Goal: Information Seeking & Learning: Check status

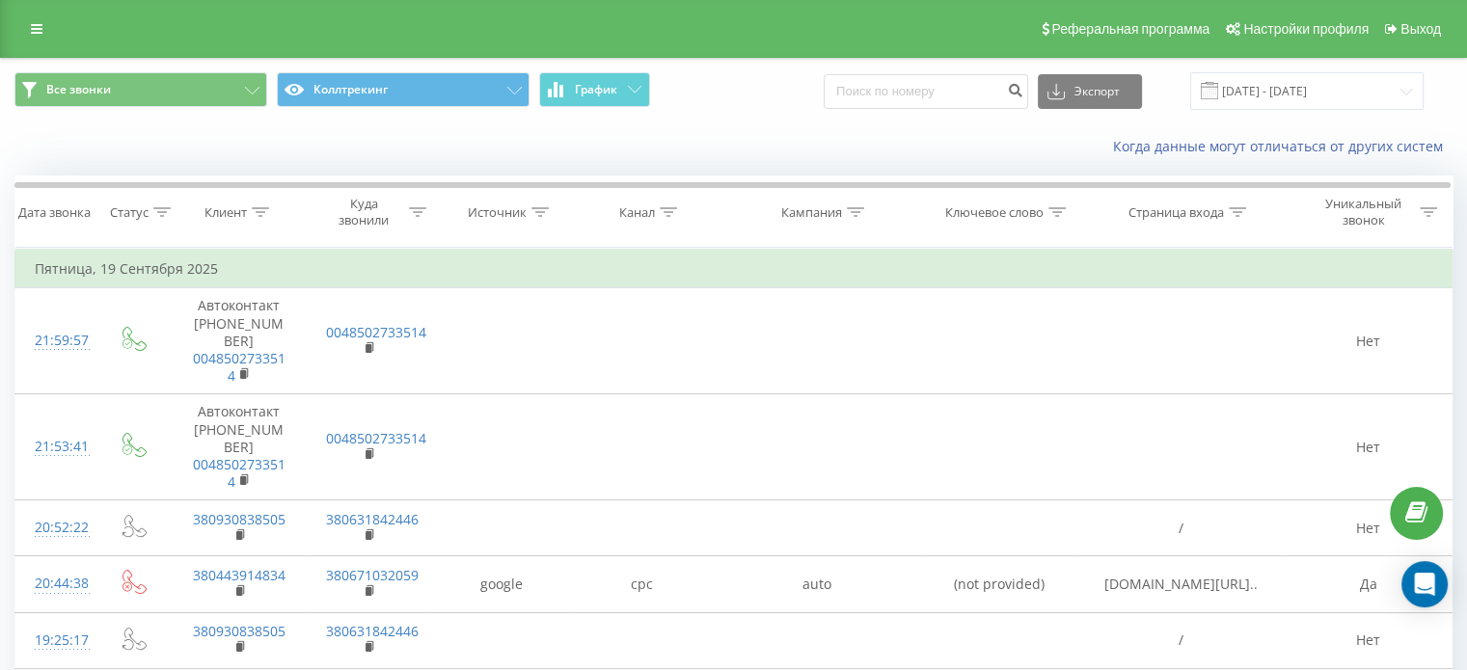
click at [711, 128] on div "Когда данные могут отличаться от других систем" at bounding box center [733, 146] width 1465 height 46
click at [15, 51] on div "Реферальная программа Настройки профиля Выход" at bounding box center [733, 29] width 1467 height 58
click at [28, 43] on div "Реферальная программа Настройки профиля Выход" at bounding box center [733, 29] width 1467 height 58
click at [31, 39] on link at bounding box center [36, 28] width 35 height 27
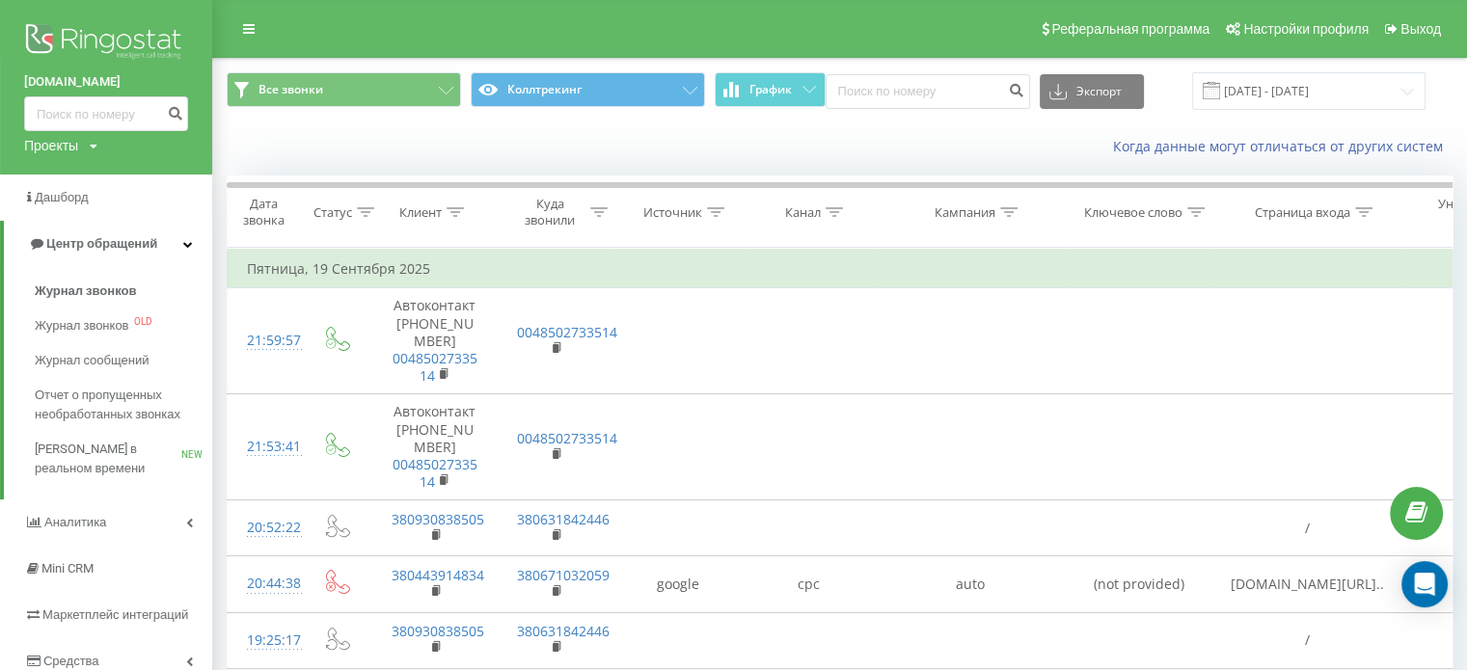
click at [117, 30] on img at bounding box center [106, 43] width 164 height 48
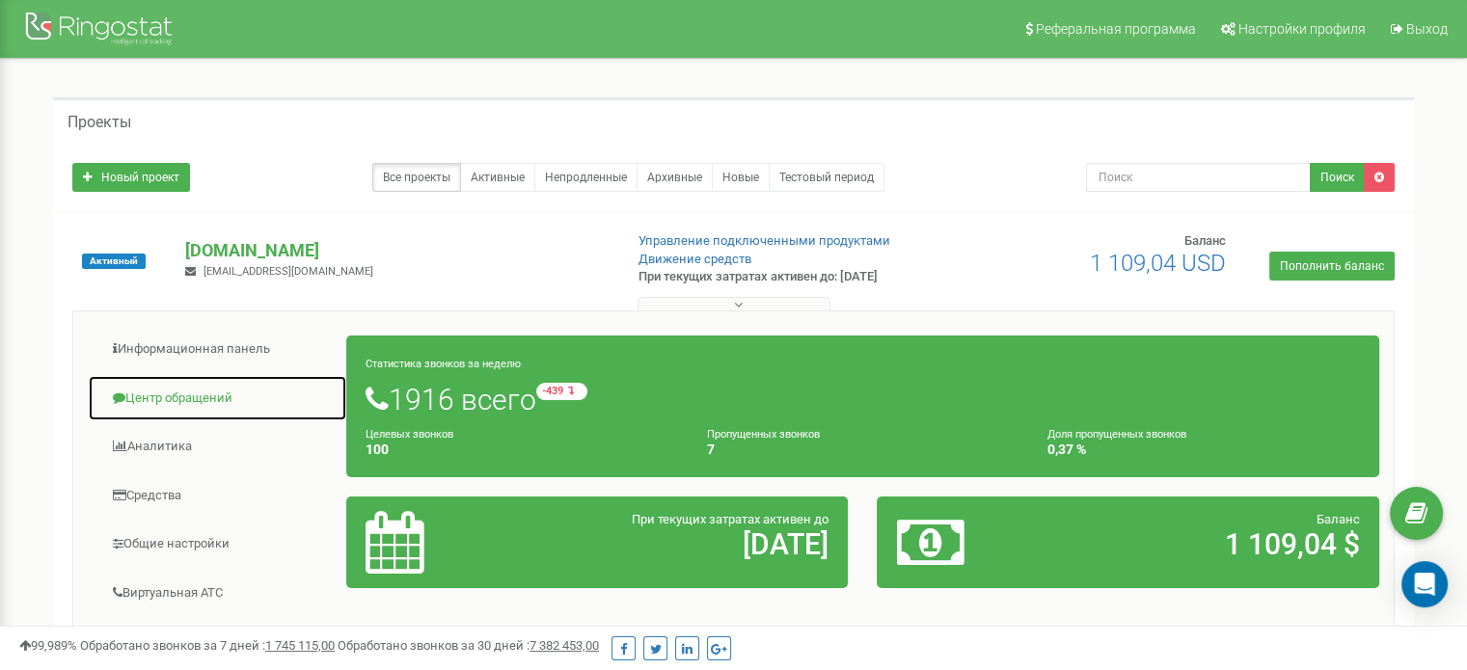
click at [209, 403] on link "Центр обращений" at bounding box center [218, 398] width 260 height 47
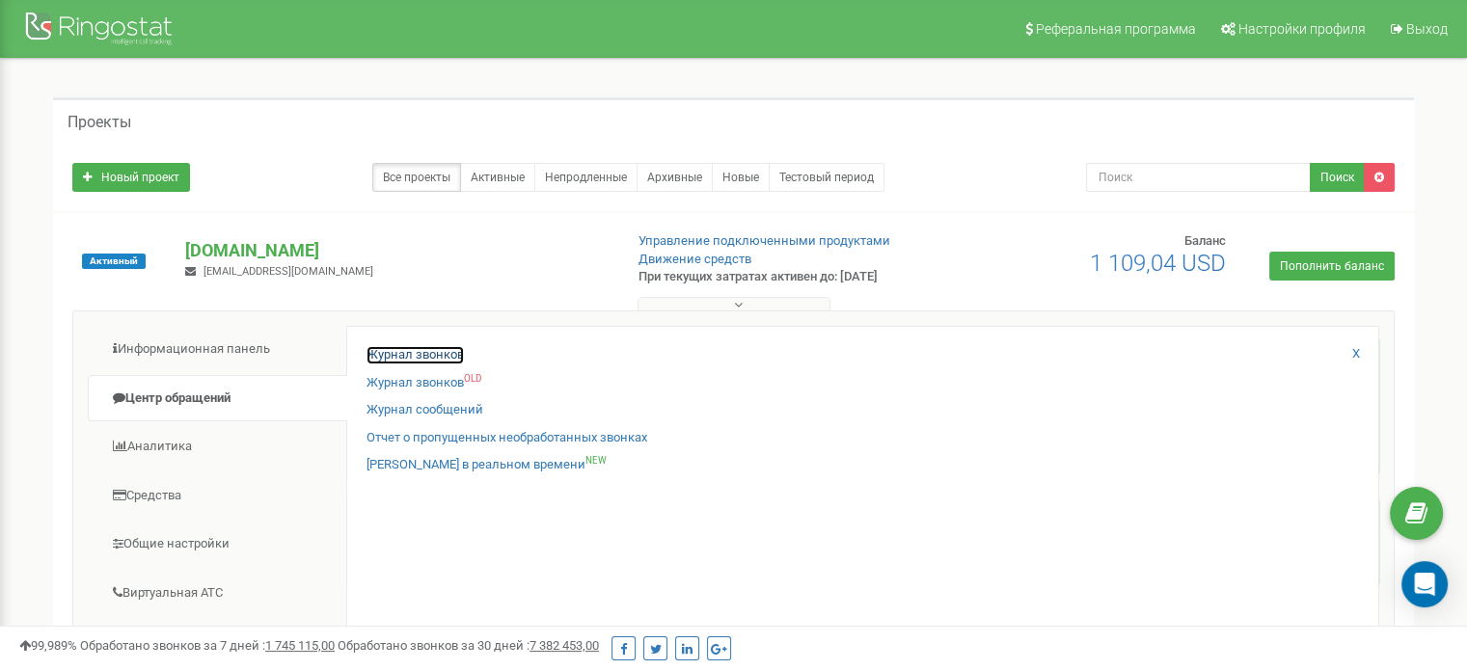
click at [438, 348] on link "Журнал звонков" at bounding box center [415, 355] width 97 height 18
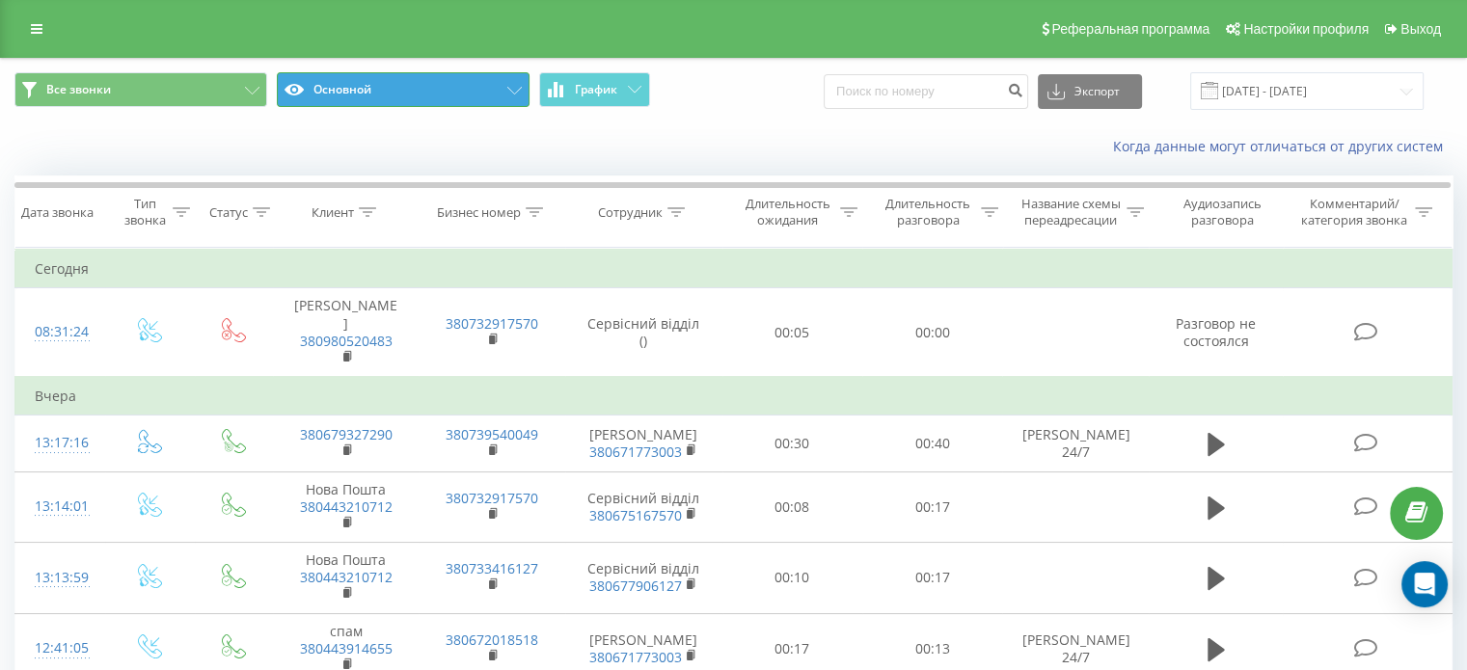
click at [389, 87] on button "Основной" at bounding box center [403, 89] width 253 height 35
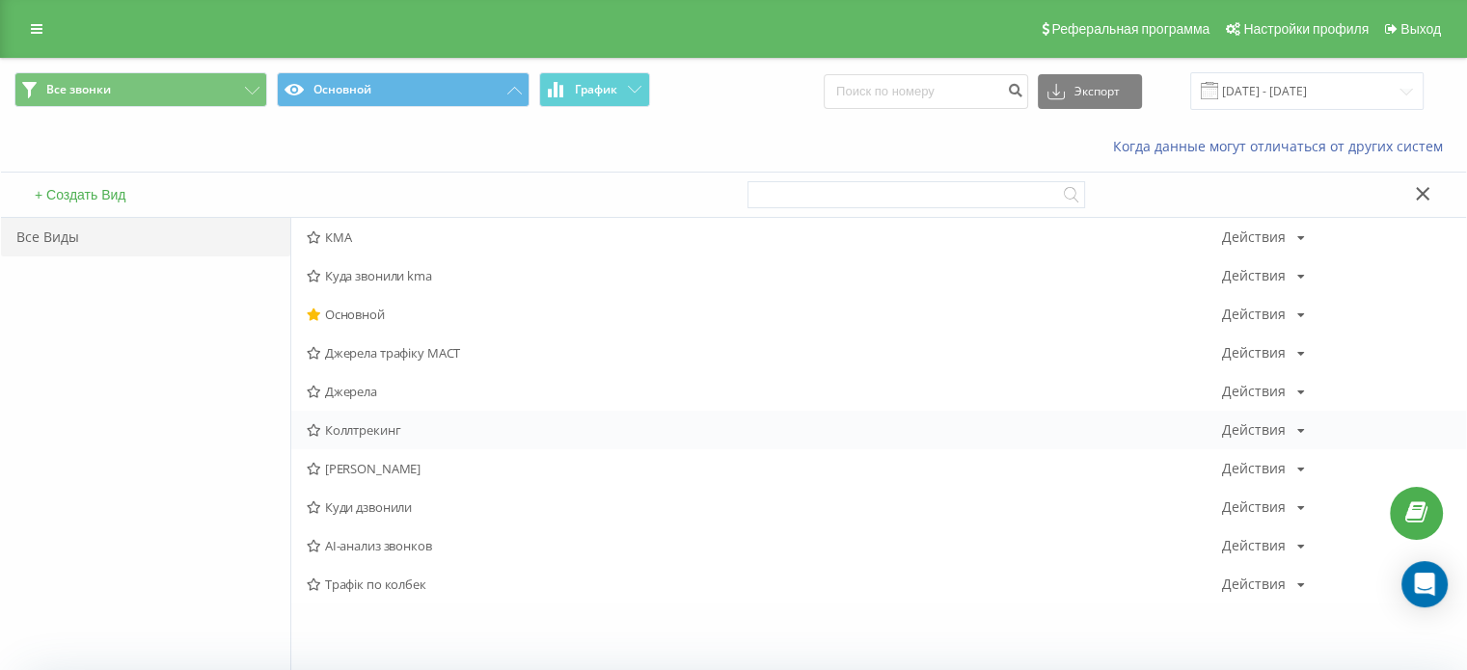
click at [394, 424] on span "Коллтрекинг" at bounding box center [765, 431] width 916 height 14
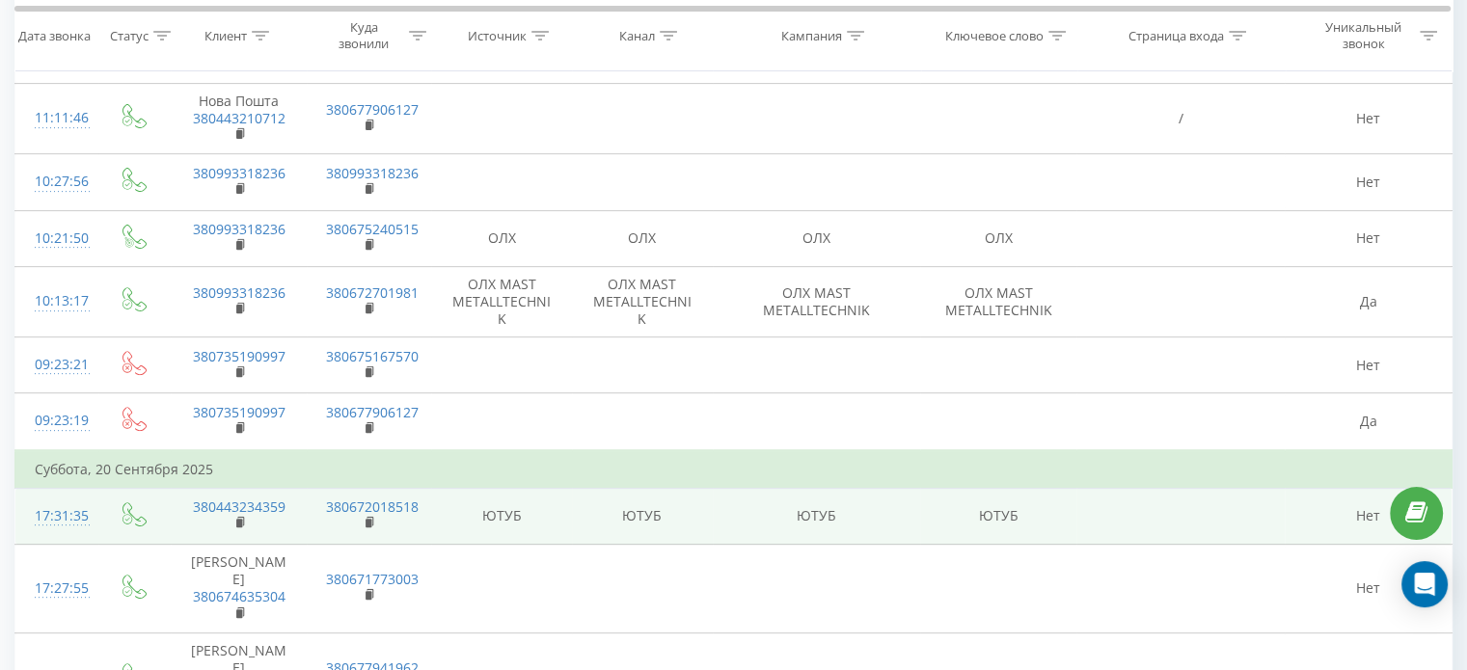
scroll to position [965, 0]
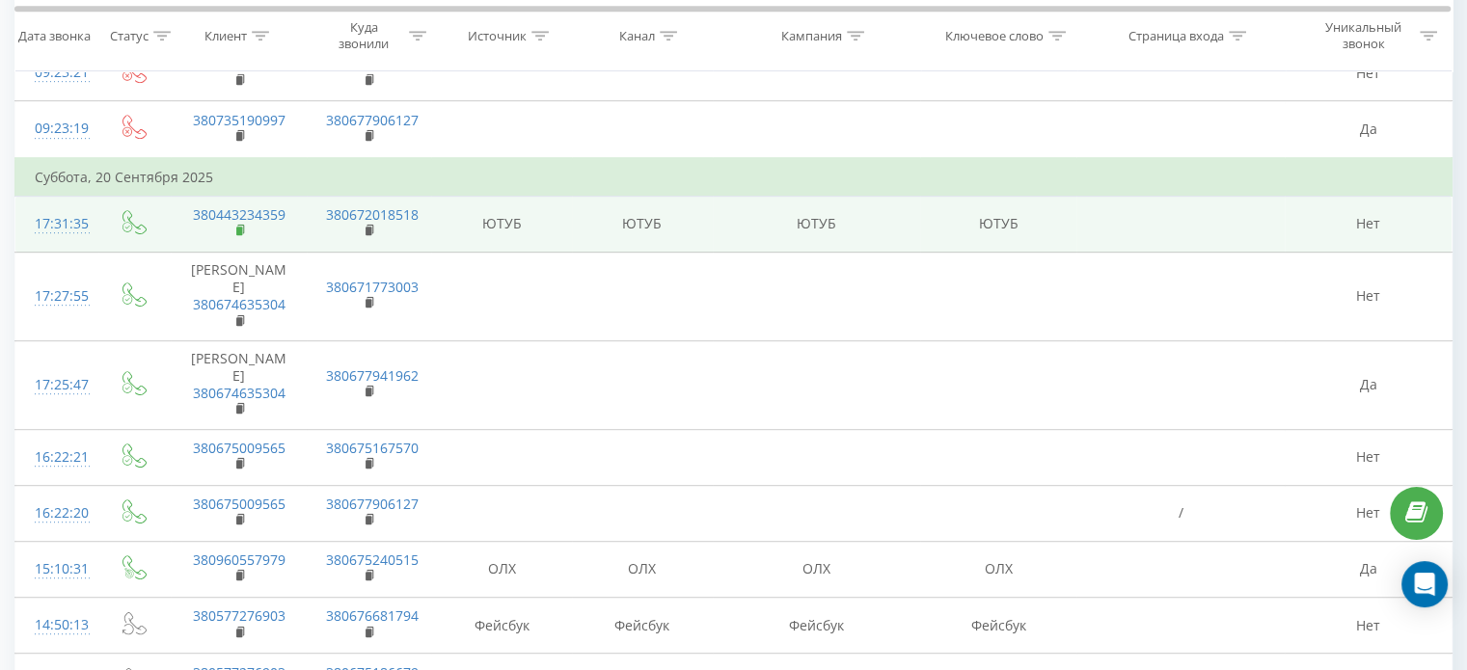
click at [240, 227] on rect at bounding box center [239, 231] width 6 height 9
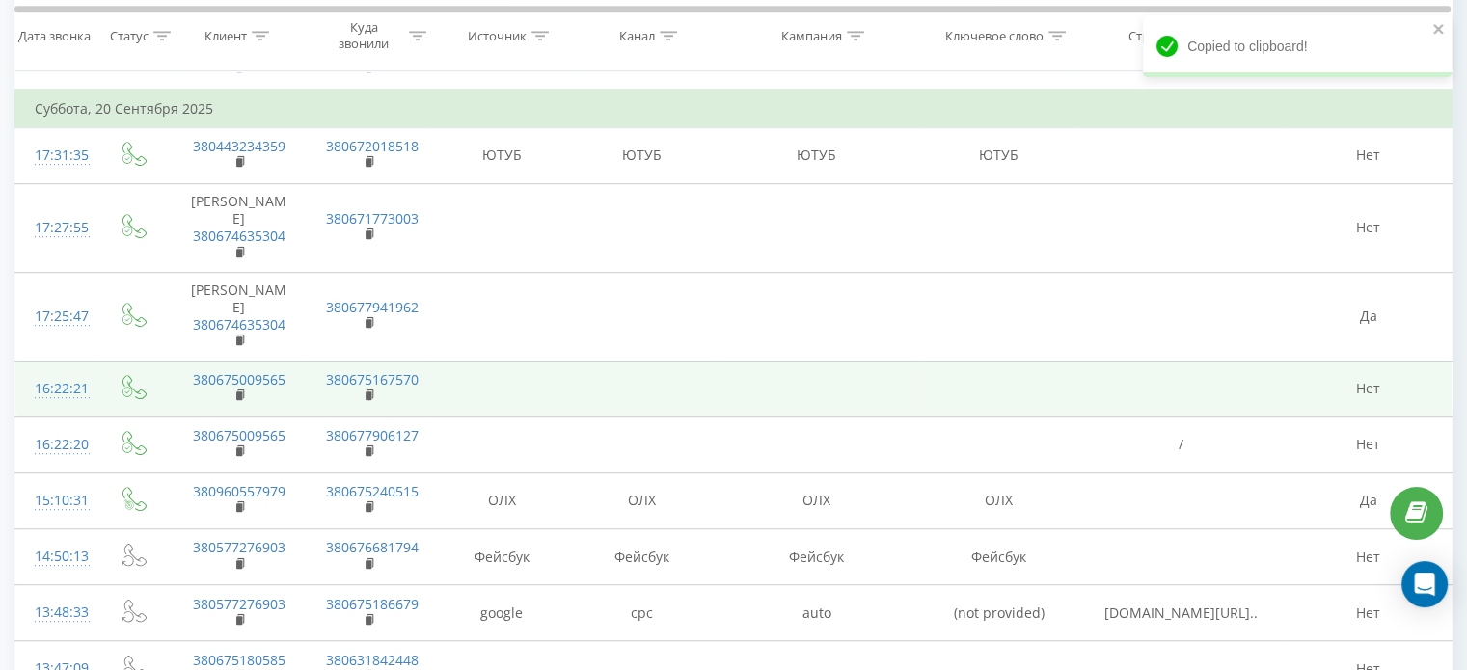
scroll to position [1061, 0]
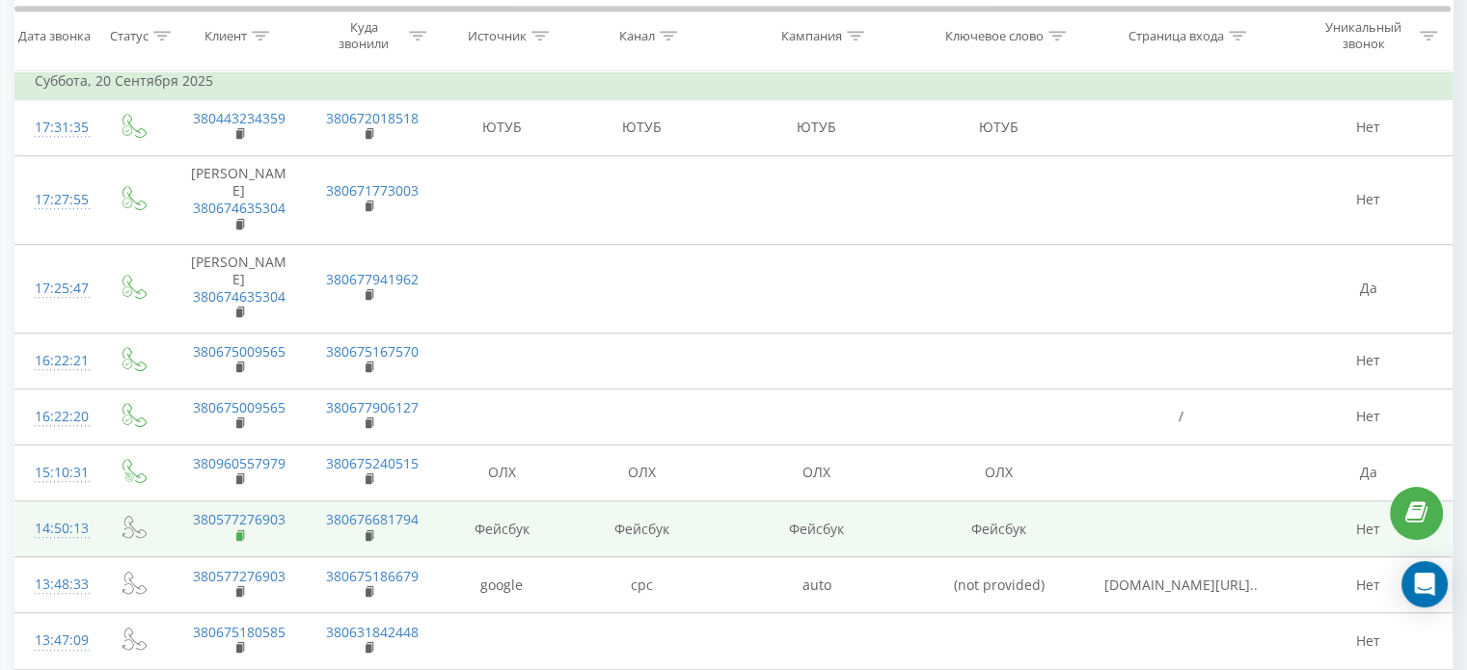
click at [236, 530] on icon at bounding box center [241, 537] width 11 height 14
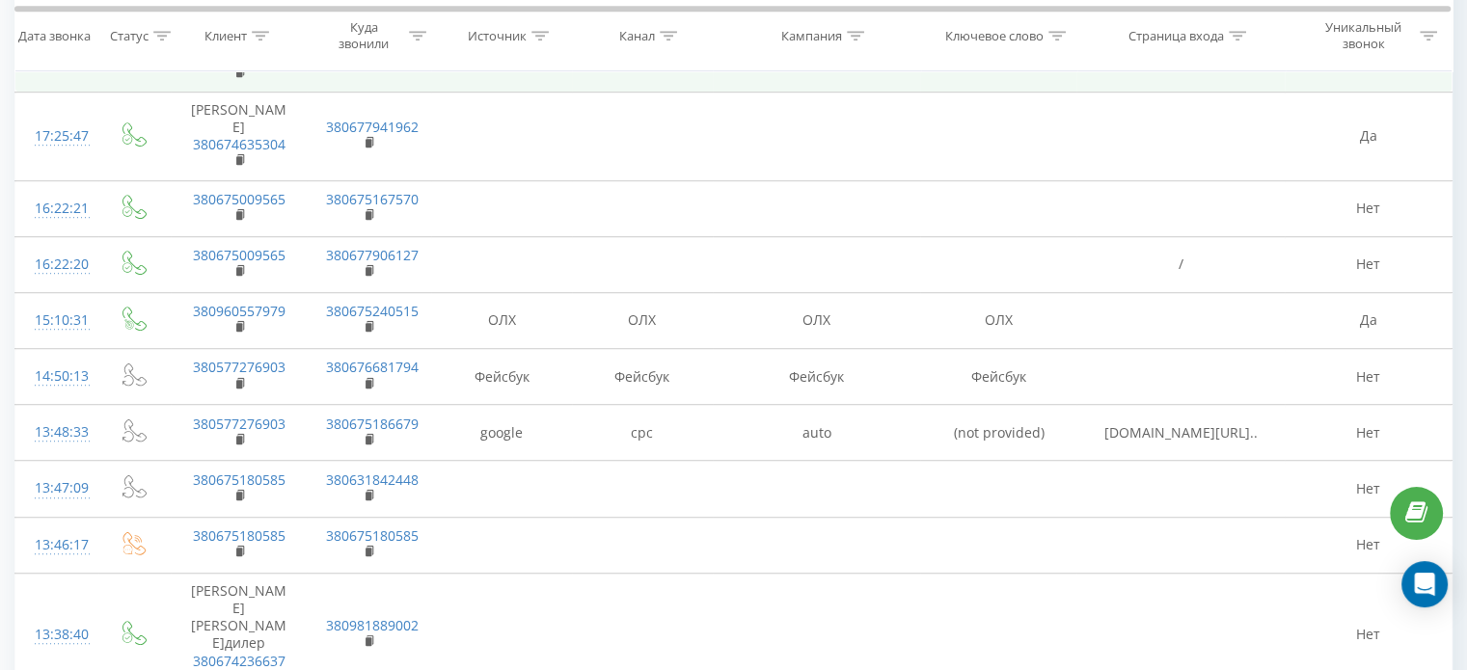
scroll to position [1215, 0]
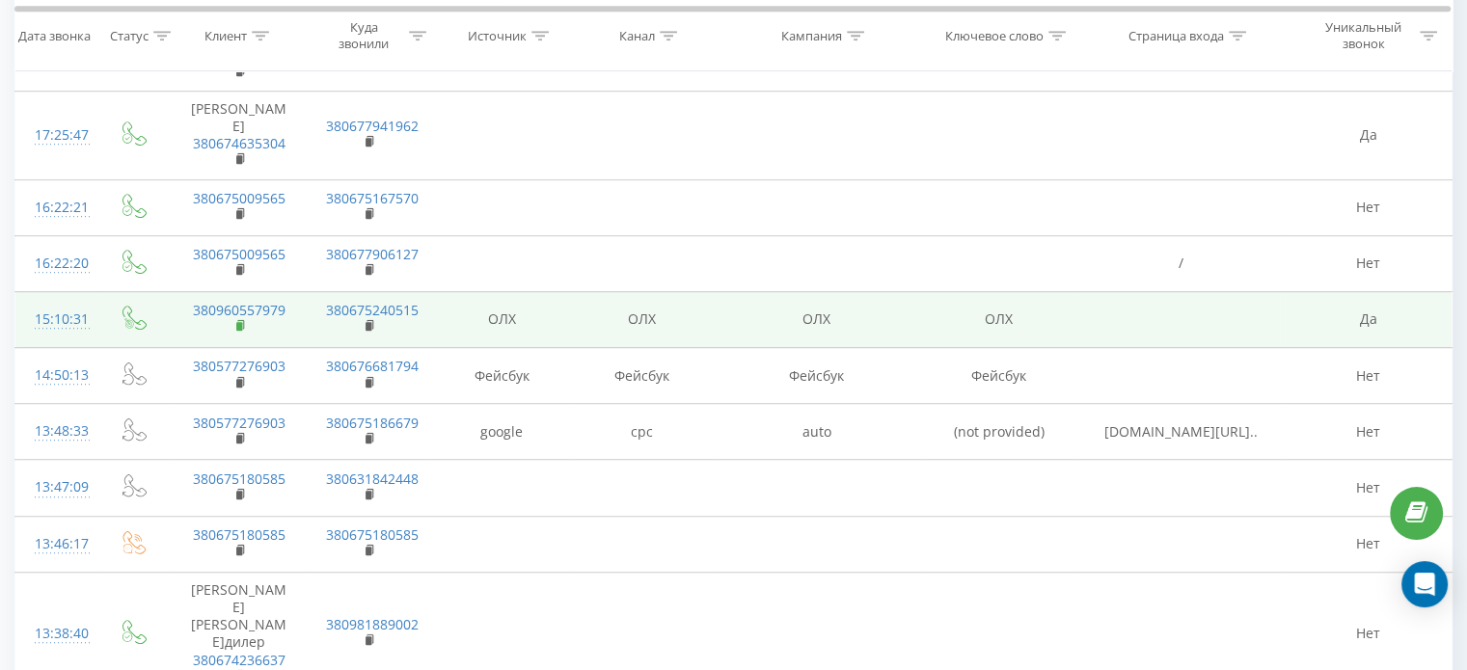
click at [240, 322] on rect at bounding box center [239, 326] width 6 height 9
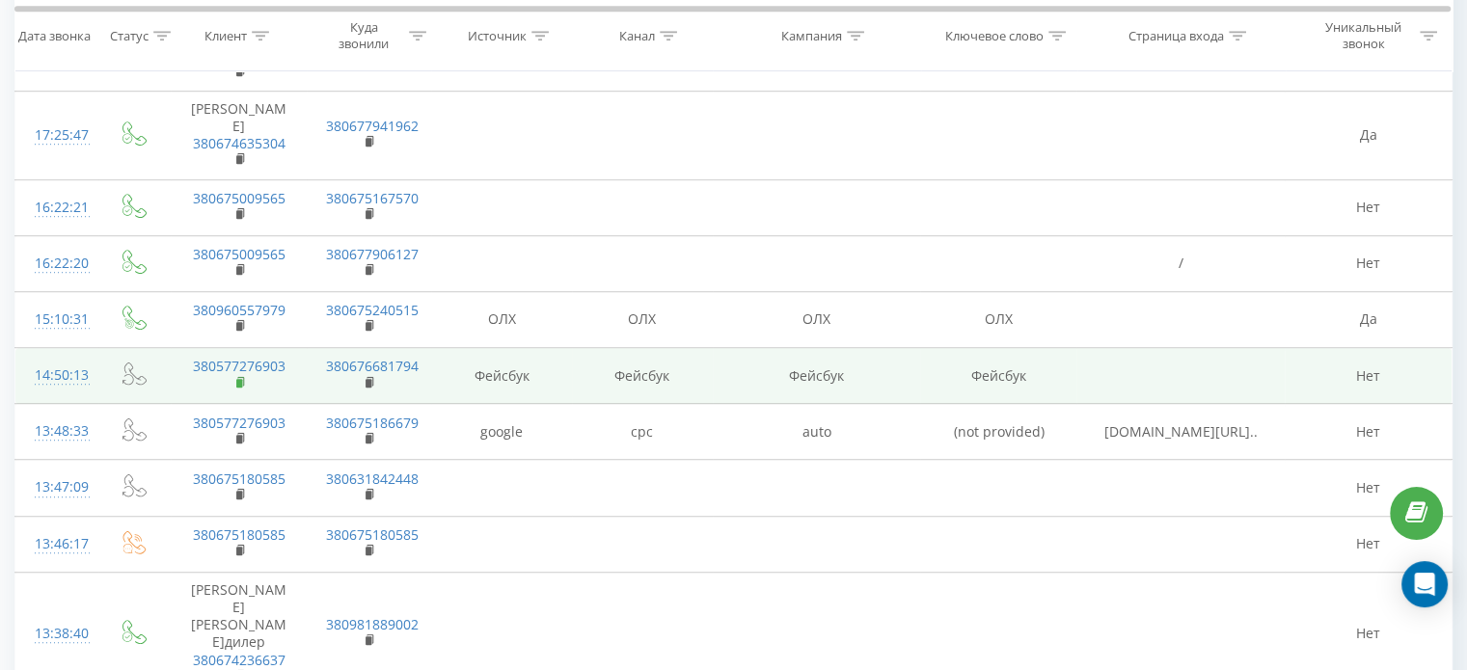
click at [238, 379] on rect at bounding box center [239, 383] width 6 height 9
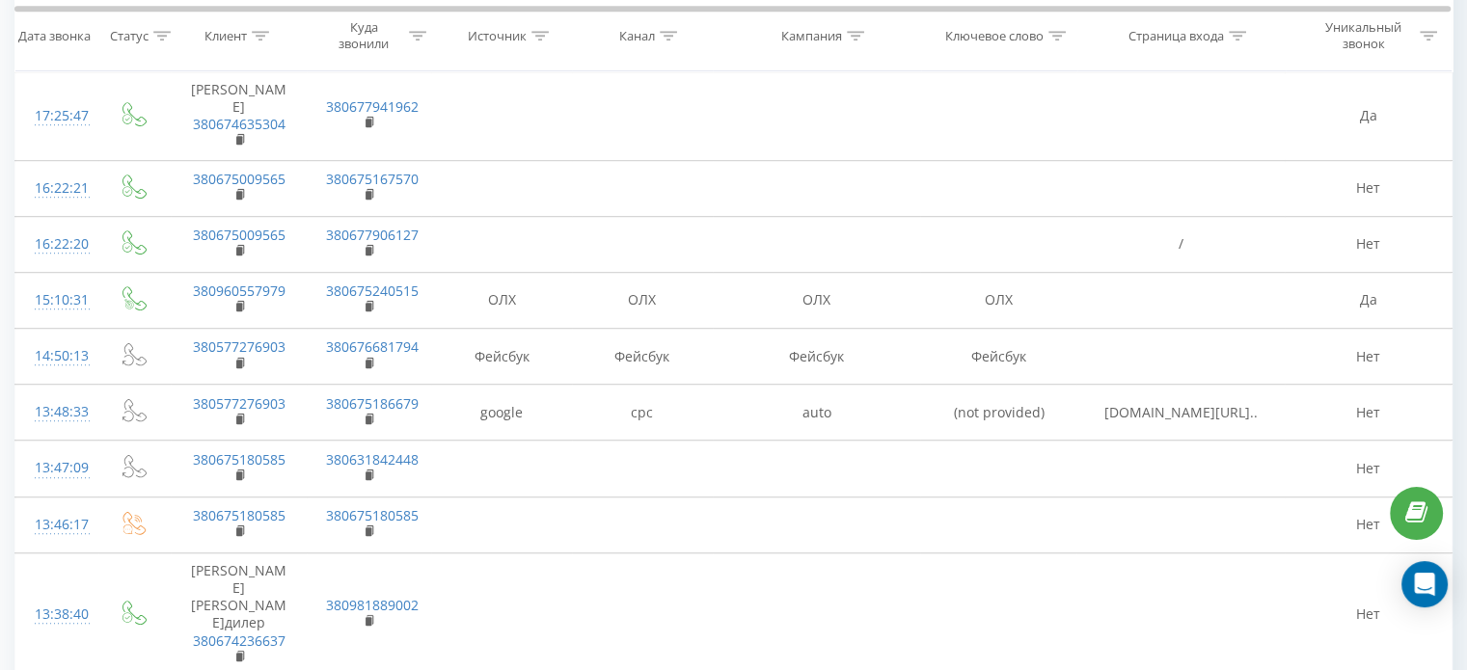
scroll to position [1348, 0]
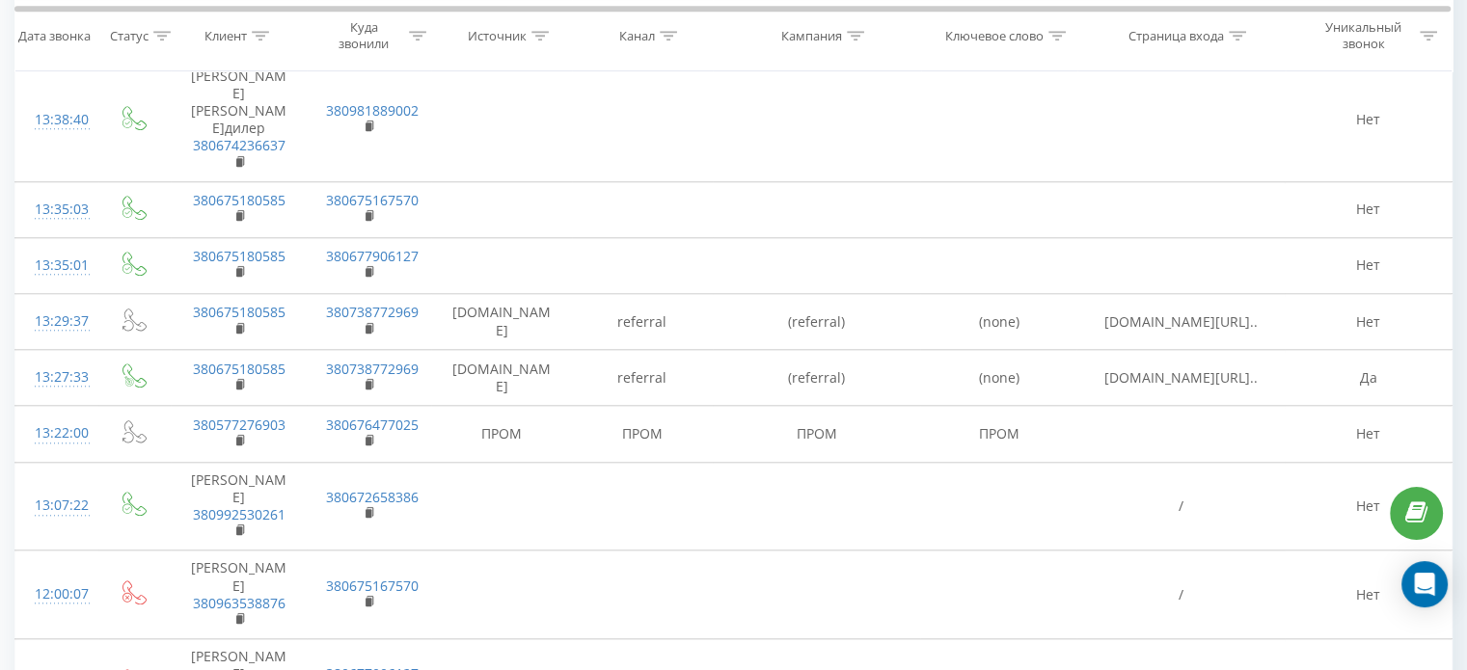
scroll to position [1830, 0]
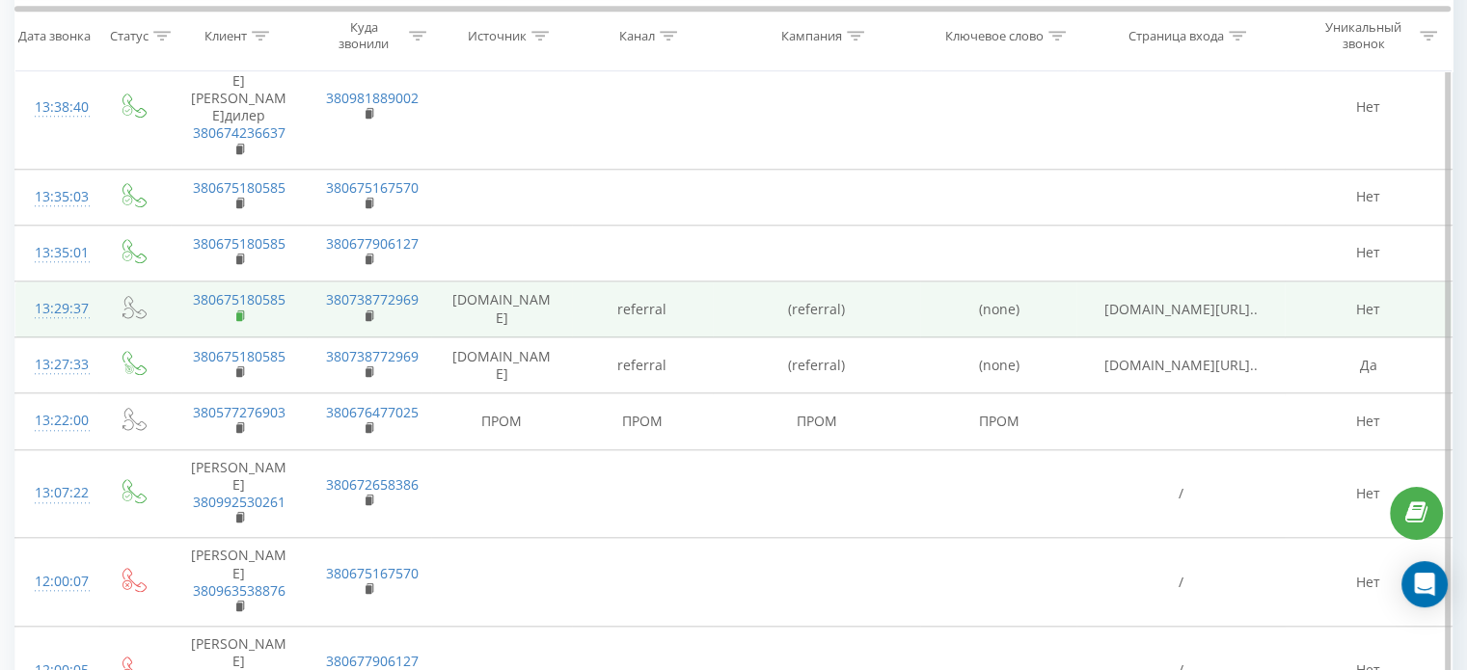
click at [243, 310] on icon at bounding box center [241, 317] width 11 height 14
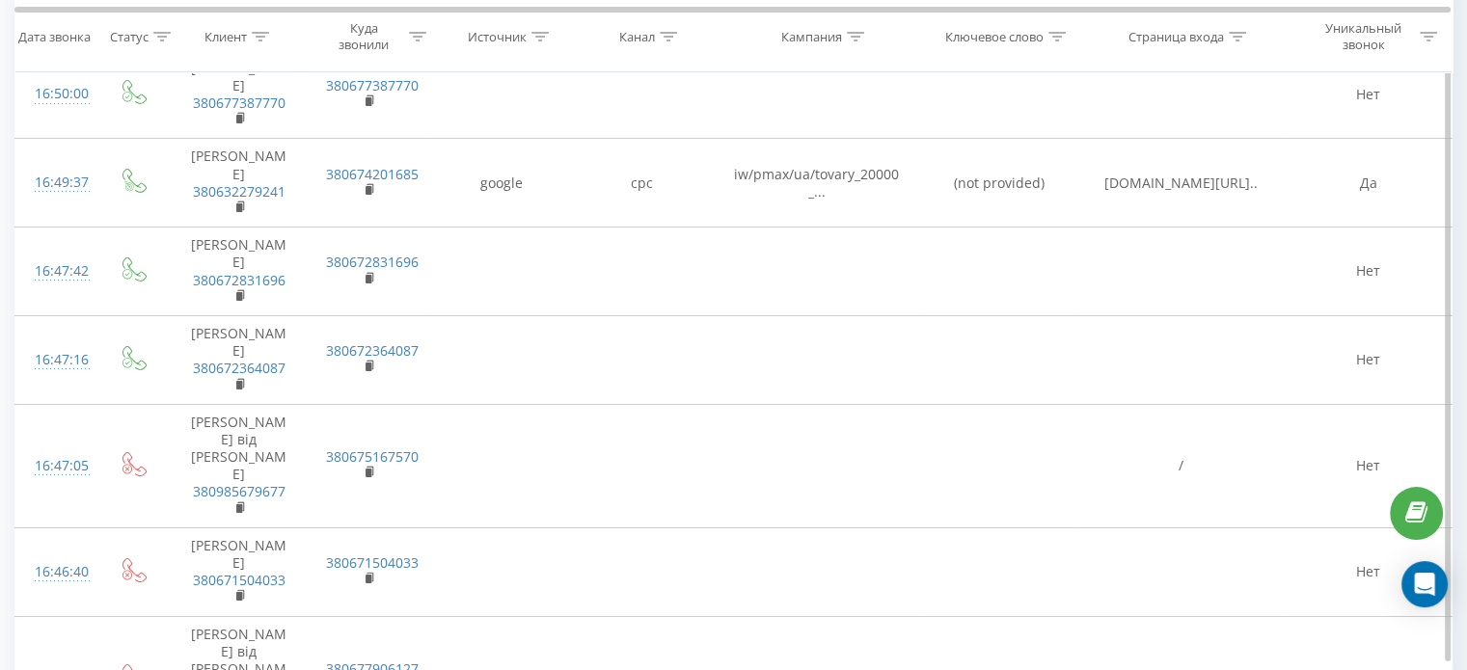
scroll to position [6872, 0]
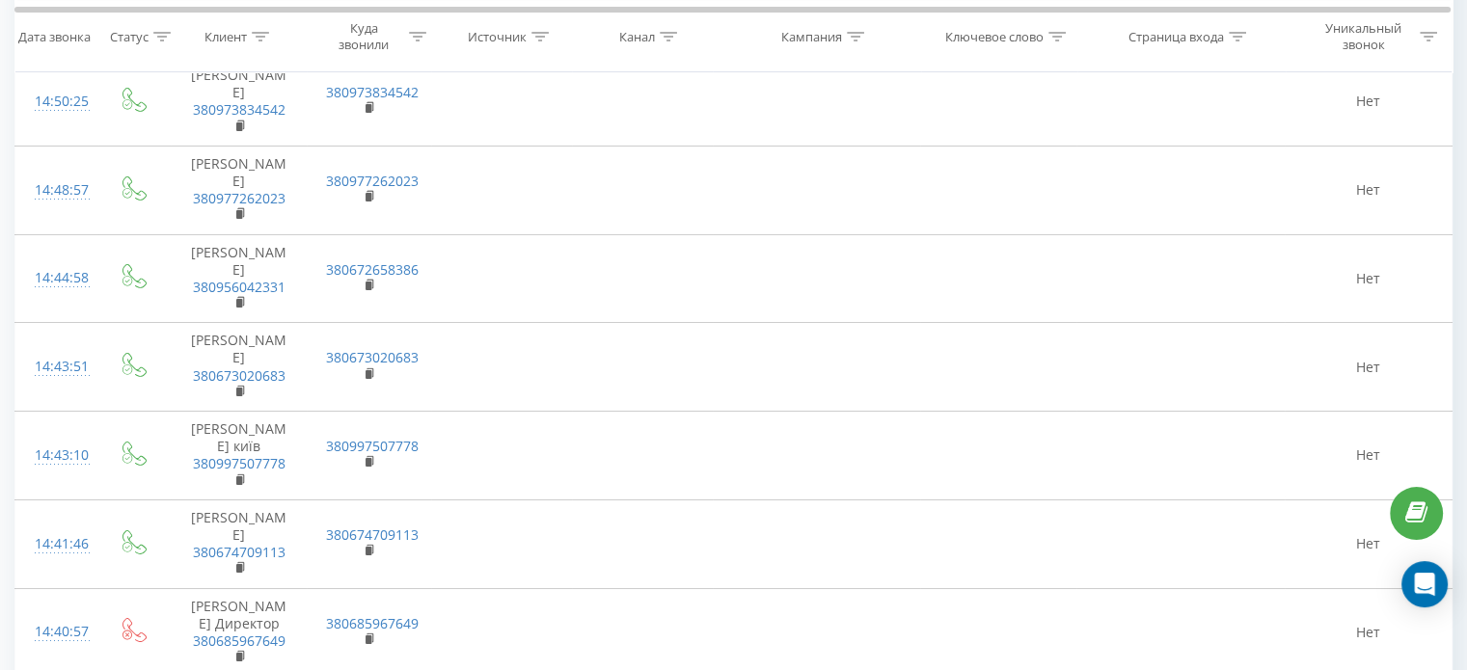
scroll to position [7174, 0]
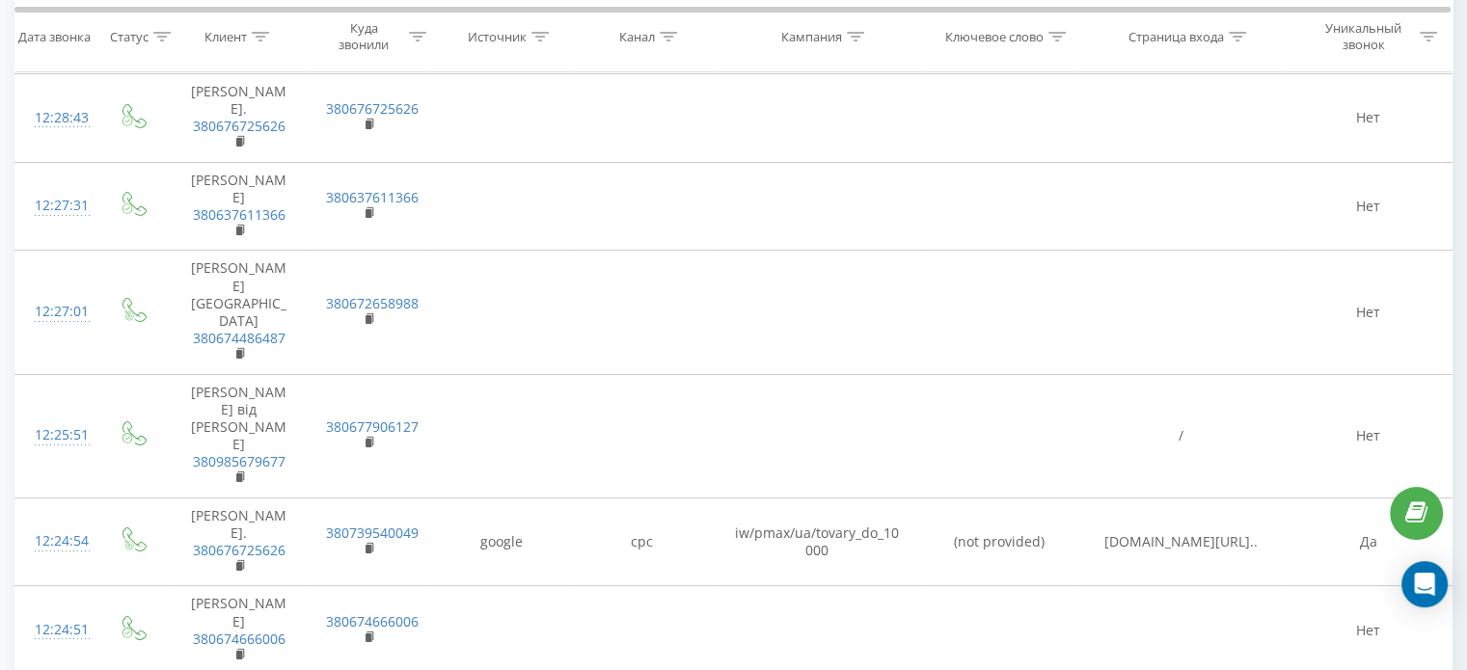
scroll to position [7641, 0]
